Goal: Information Seeking & Learning: Learn about a topic

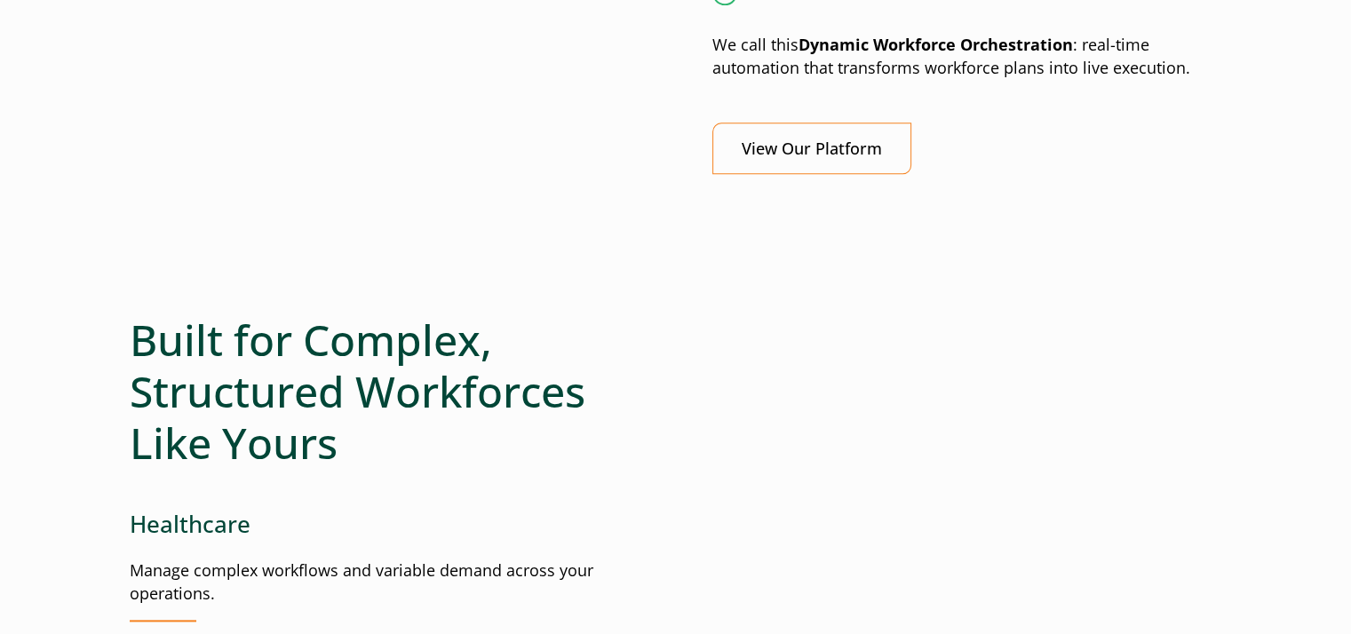
scroll to position [1908, 0]
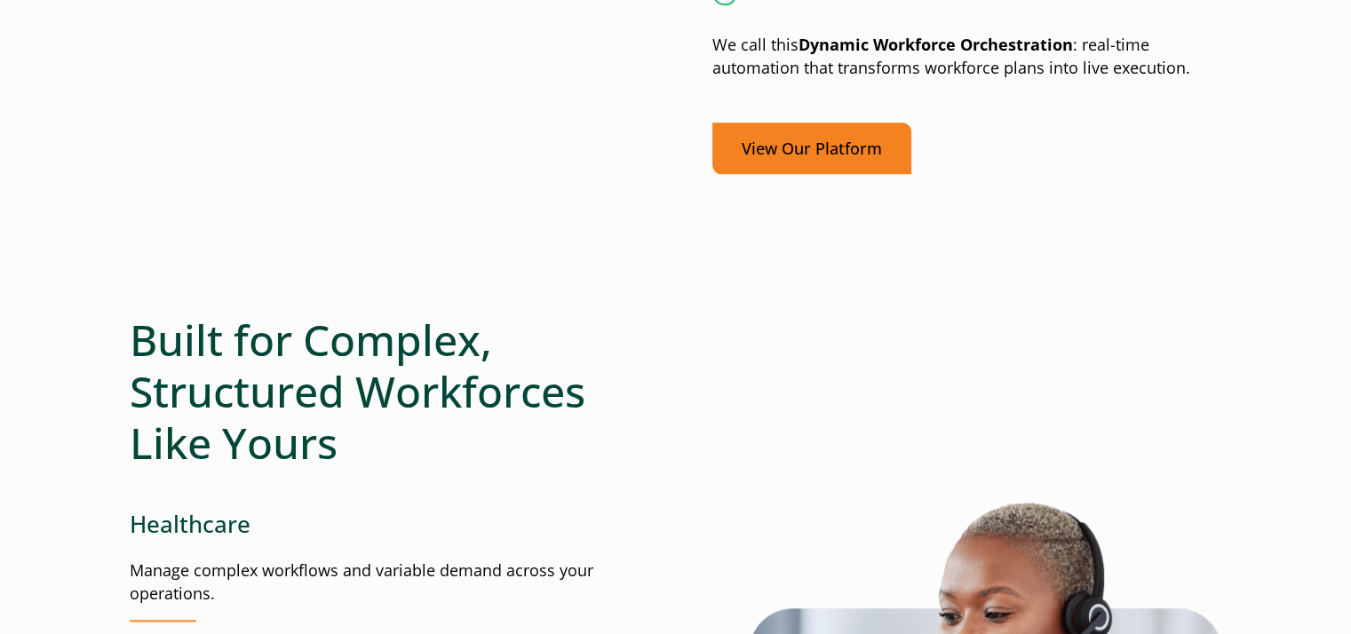
click at [817, 161] on link "View Our Platform" at bounding box center [811, 149] width 199 height 52
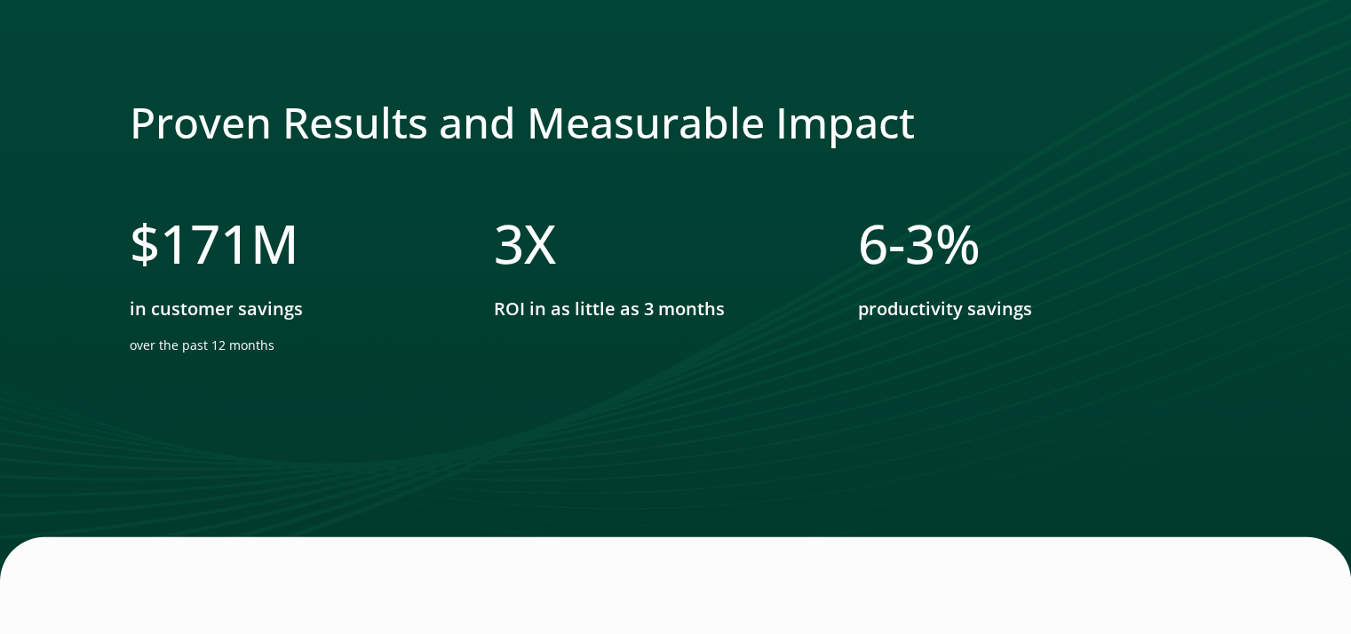
scroll to position [5337, 7]
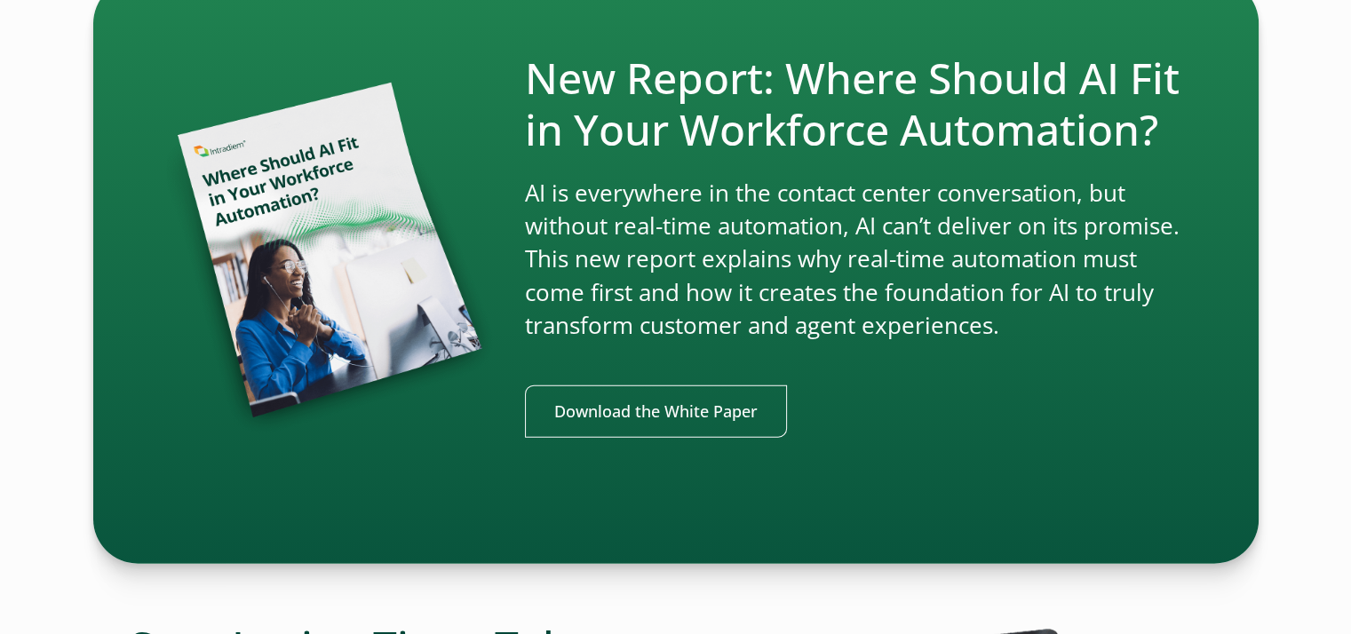
scroll to position [3908, 7]
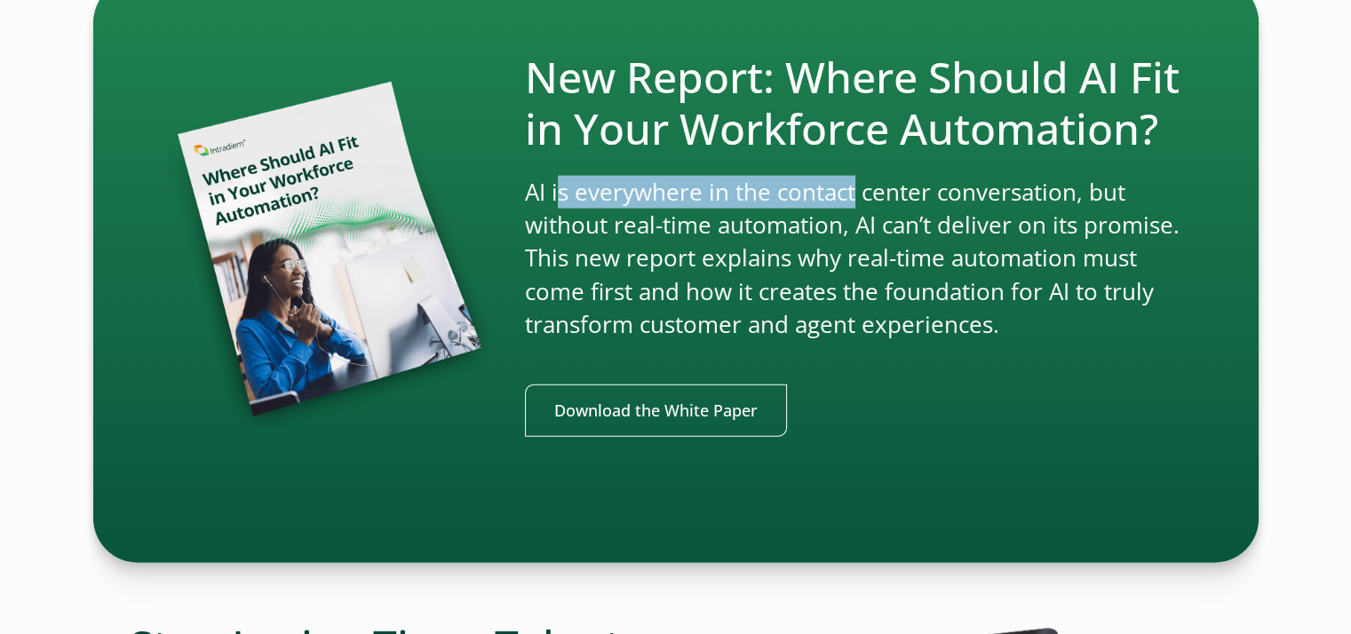
drag, startPoint x: 553, startPoint y: 187, endPoint x: 843, endPoint y: 180, distance: 289.7
click at [843, 180] on p "AI is everywhere in the contact center conversation, but without real-time auto…" at bounding box center [855, 259] width 661 height 166
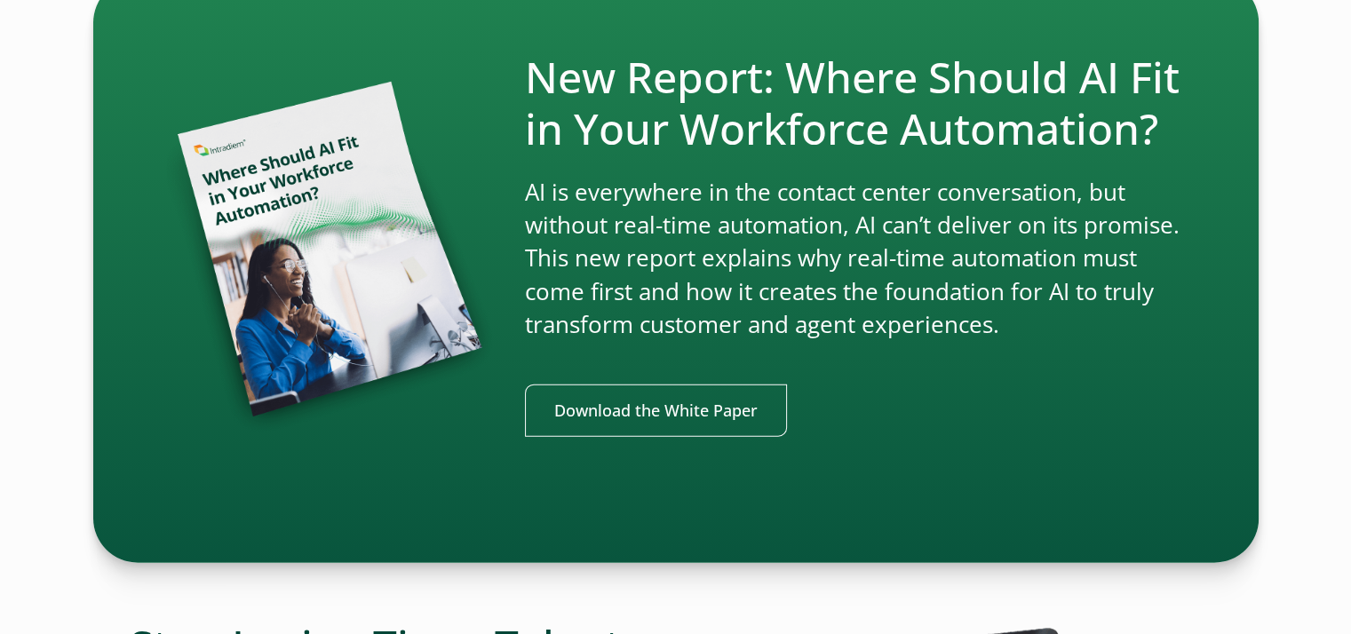
click at [886, 234] on p "AI is everywhere in the contact center conversation, but without real-time auto…" at bounding box center [855, 259] width 661 height 166
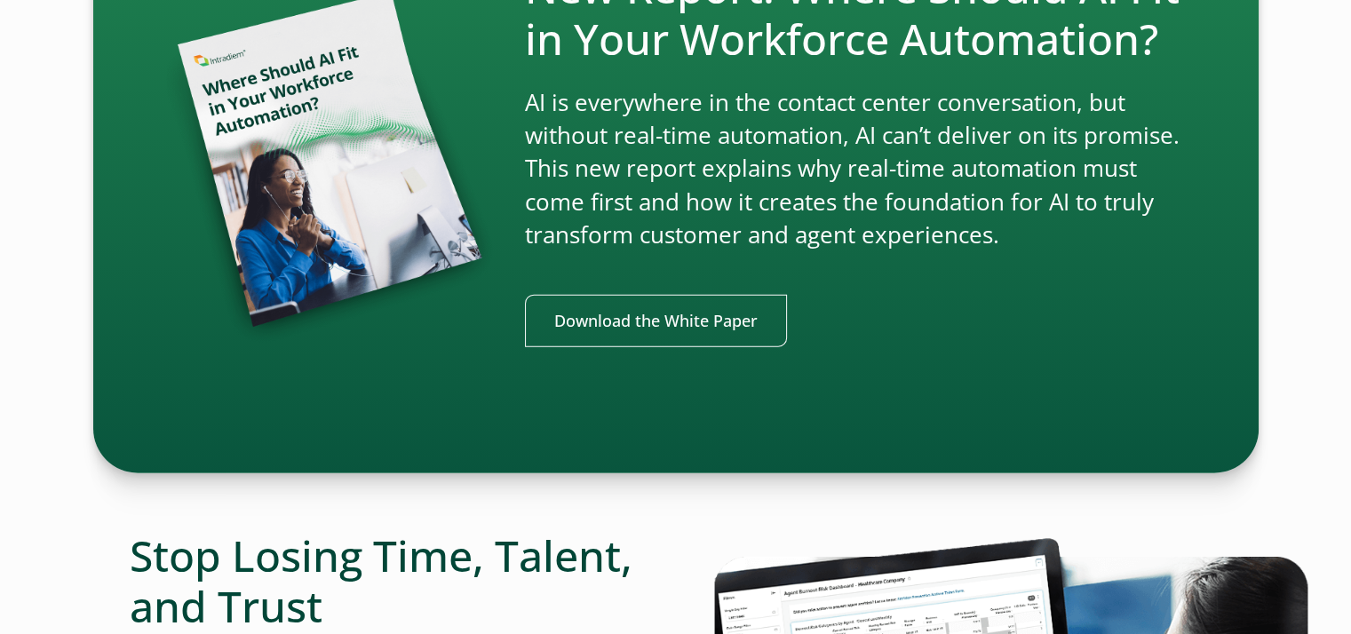
scroll to position [4001, 7]
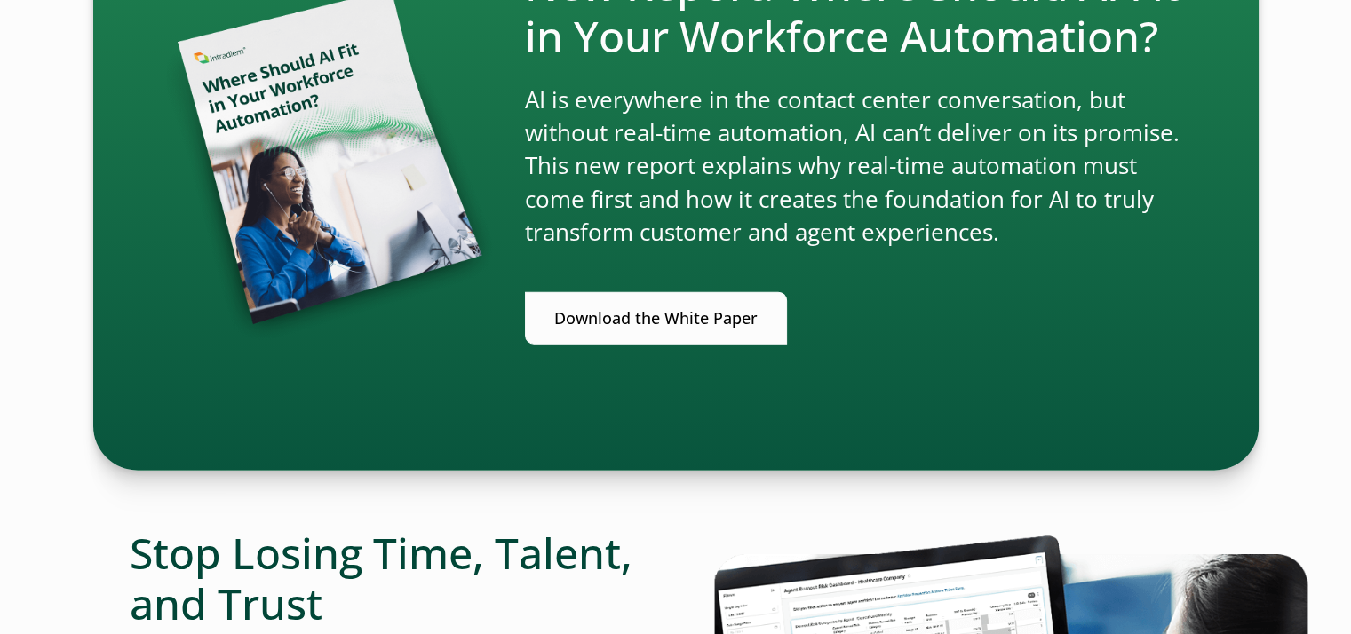
click at [683, 311] on link "Download the White Paper" at bounding box center [656, 318] width 262 height 52
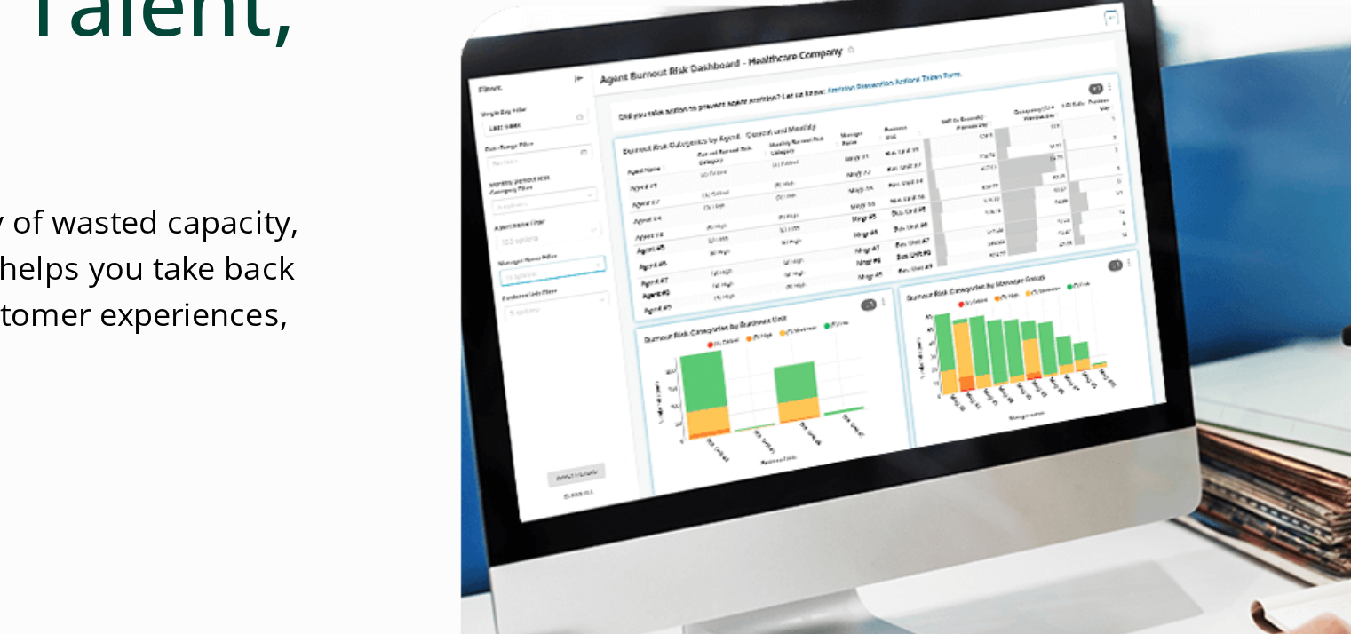
scroll to position [4509, 7]
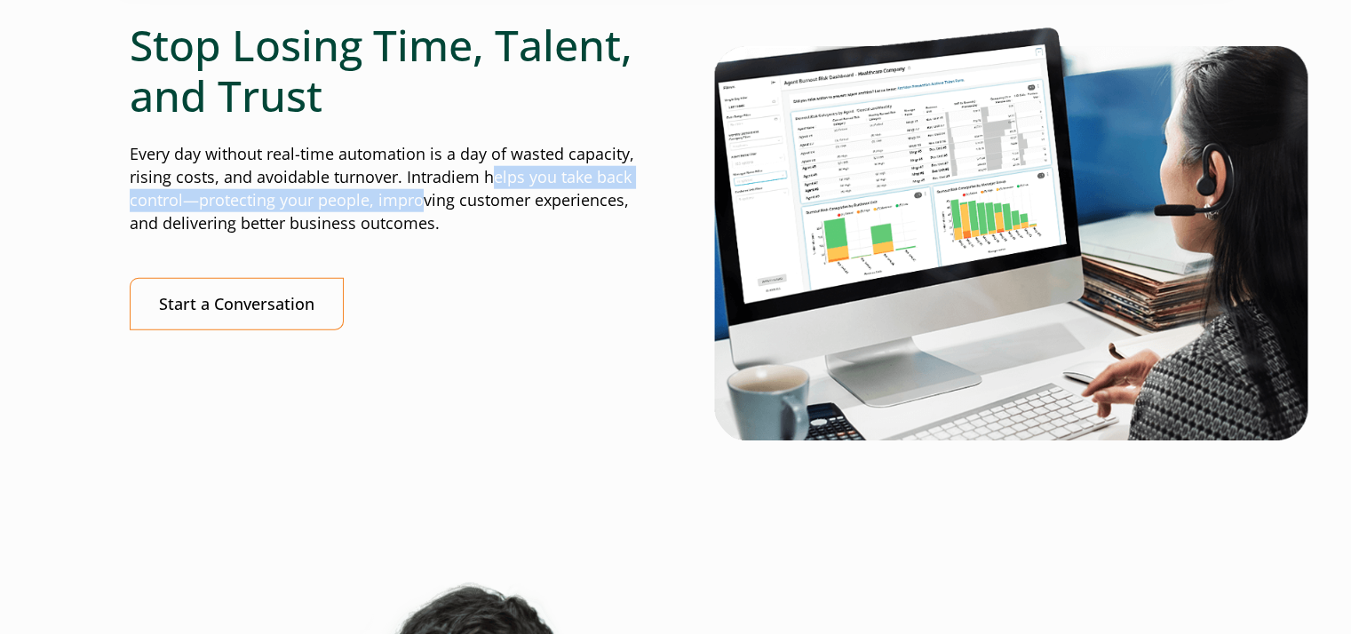
drag, startPoint x: 414, startPoint y: 187, endPoint x: 486, endPoint y: 172, distance: 73.3
click at [486, 172] on p "Every day without real-time automation is a day of wasted capacity, rising cost…" at bounding box center [385, 189] width 510 height 92
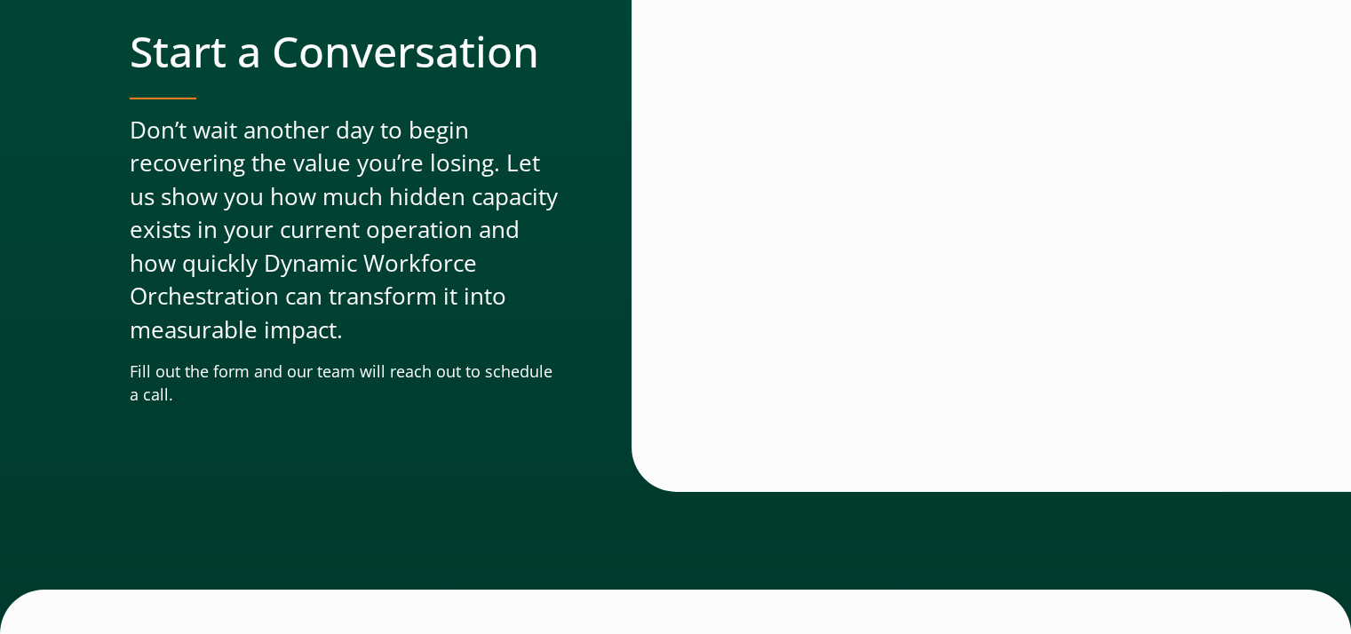
scroll to position [6149, 7]
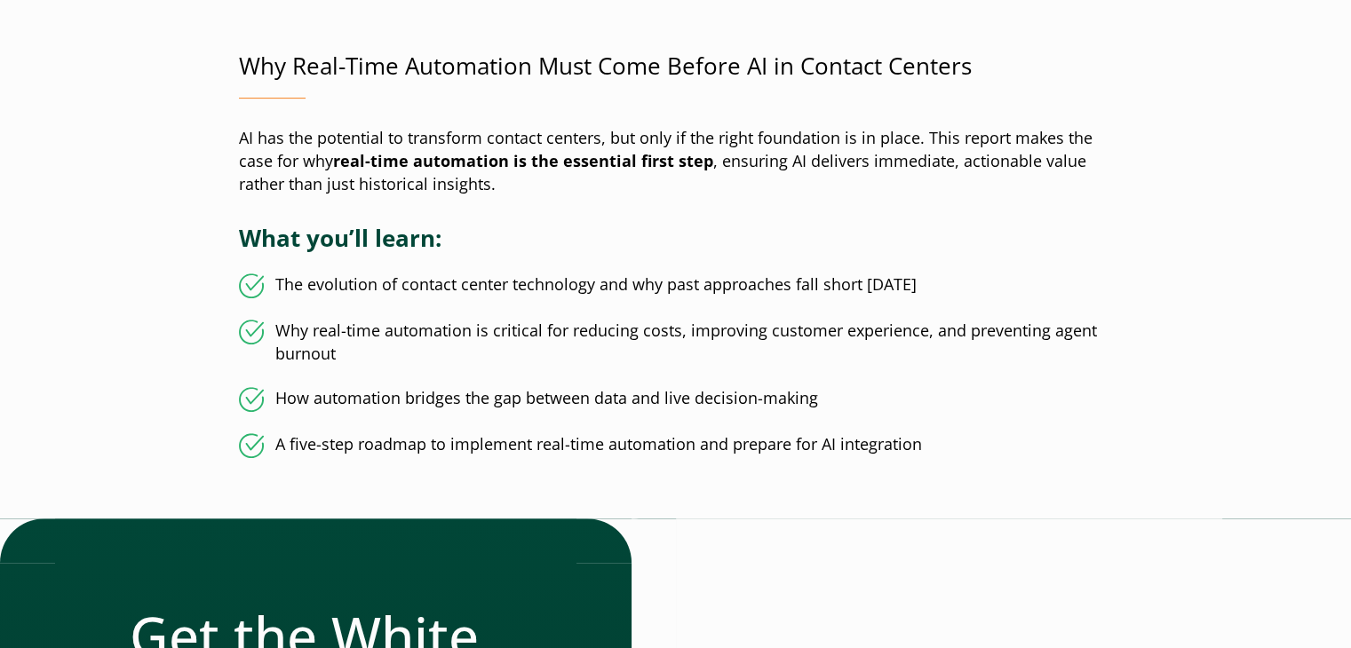
scroll to position [653, 0]
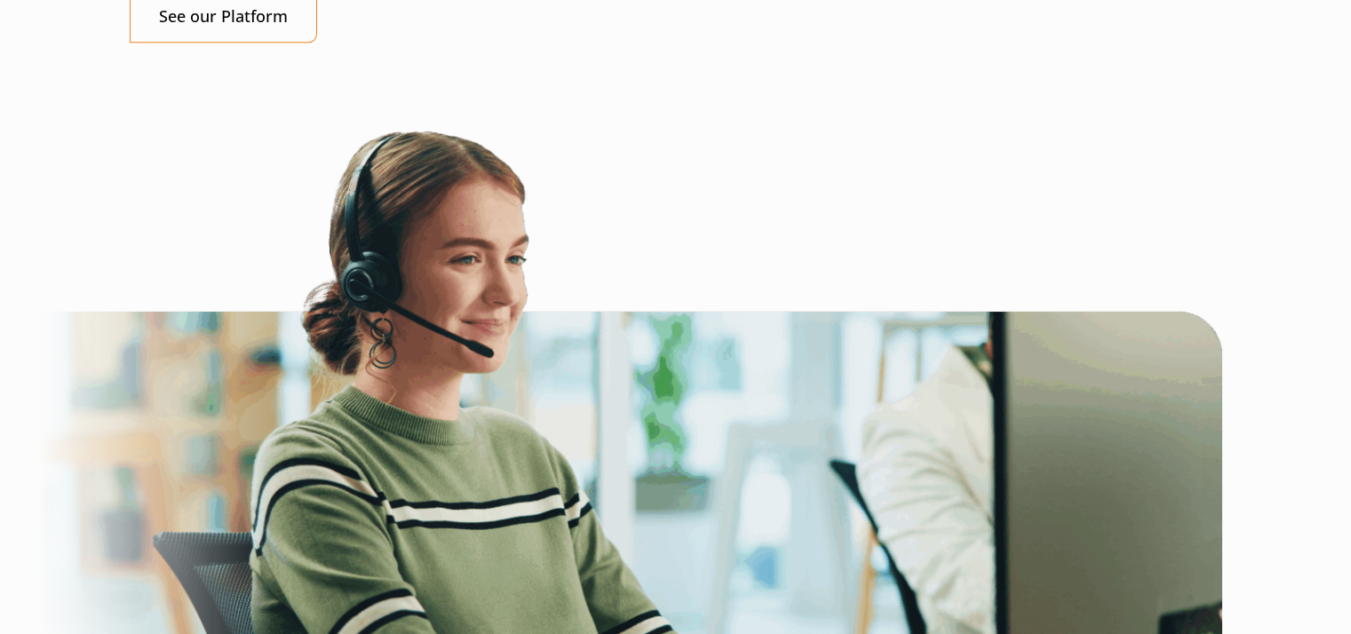
scroll to position [1995, 0]
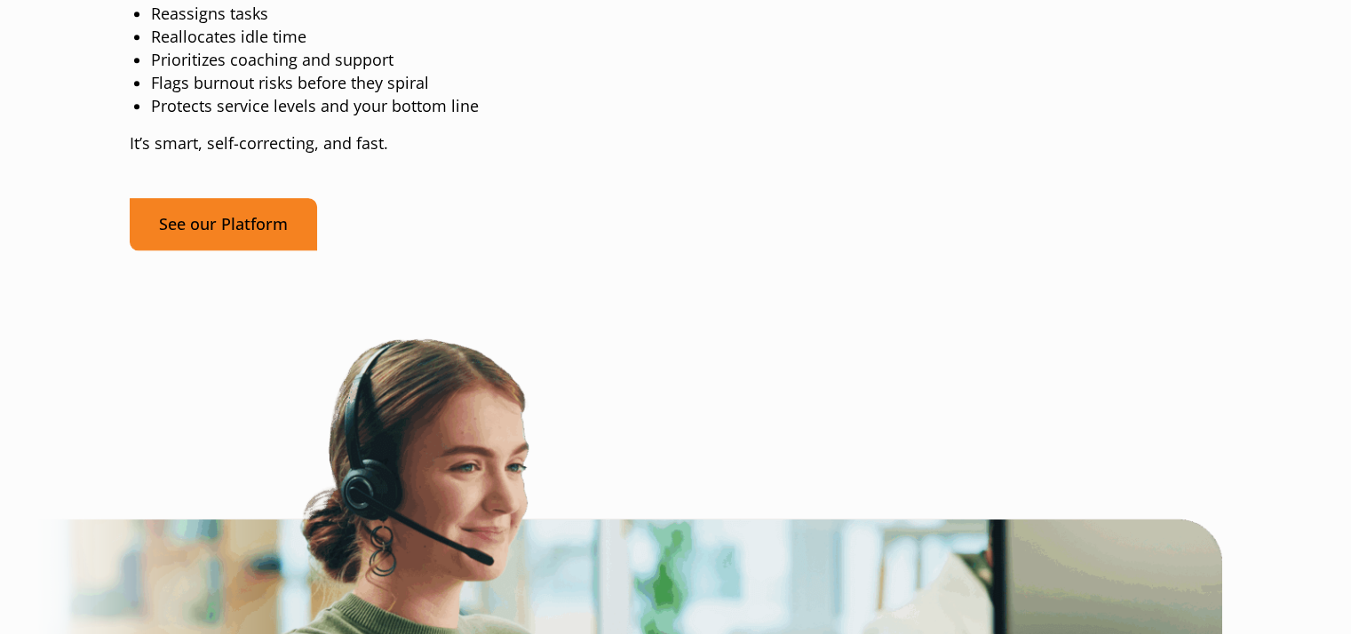
click at [237, 250] on link "See our Platform" at bounding box center [223, 224] width 187 height 52
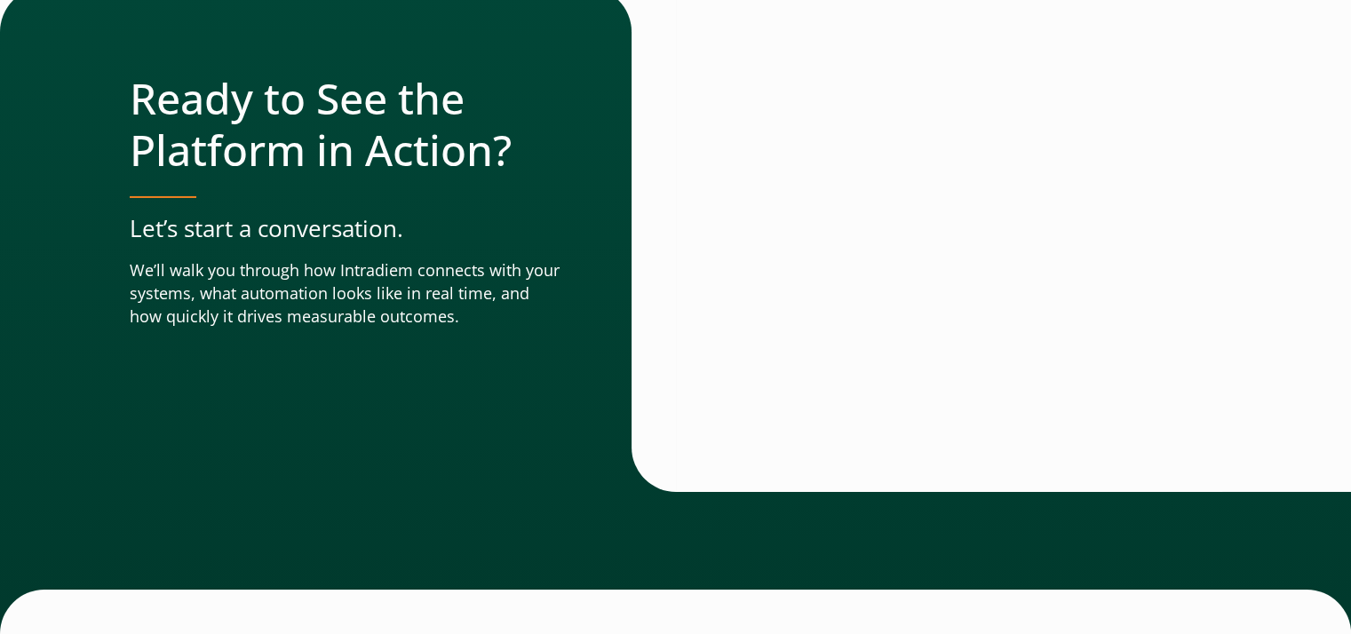
scroll to position [6397, 7]
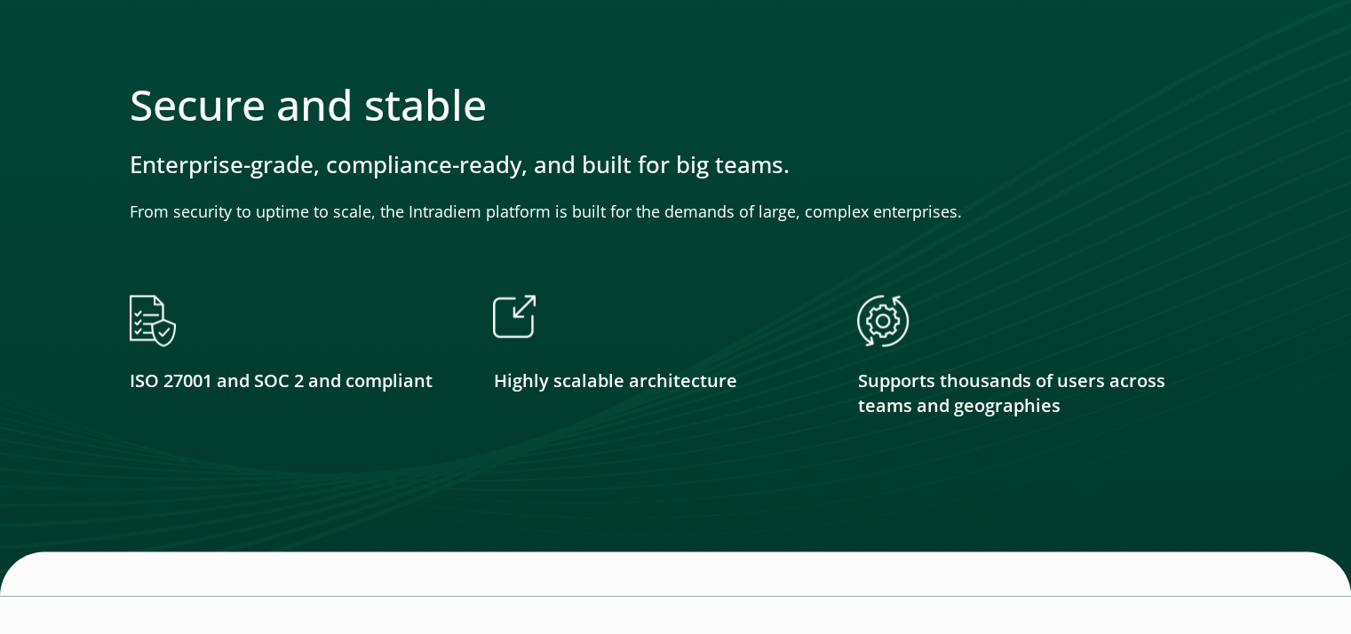
scroll to position [3082, 0]
